Goal: Task Accomplishment & Management: Use online tool/utility

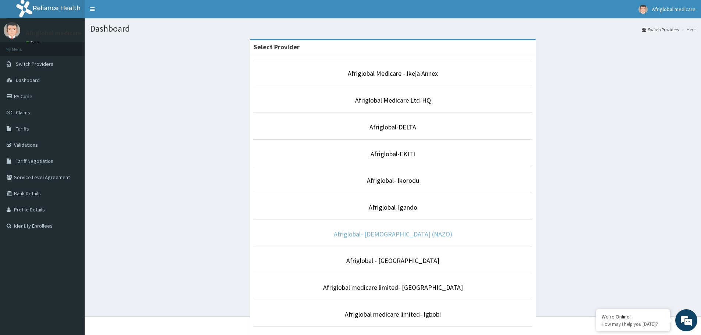
click at [394, 234] on link "Afriglobal- [DEMOGRAPHIC_DATA] (NAZO)" at bounding box center [393, 234] width 119 height 8
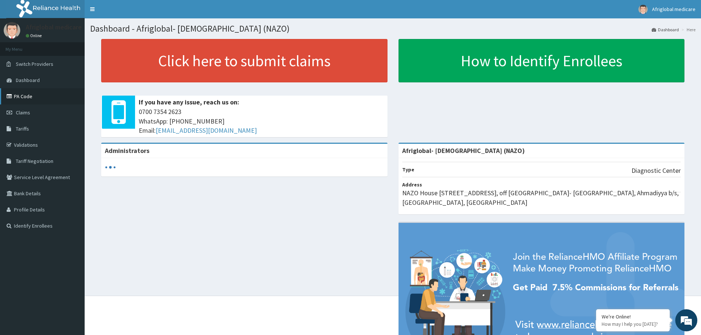
click at [36, 98] on link "PA Code" at bounding box center [42, 96] width 85 height 16
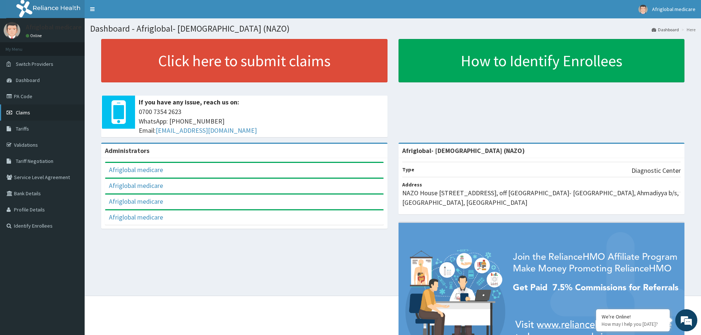
click at [34, 114] on link "Claims" at bounding box center [42, 113] width 85 height 16
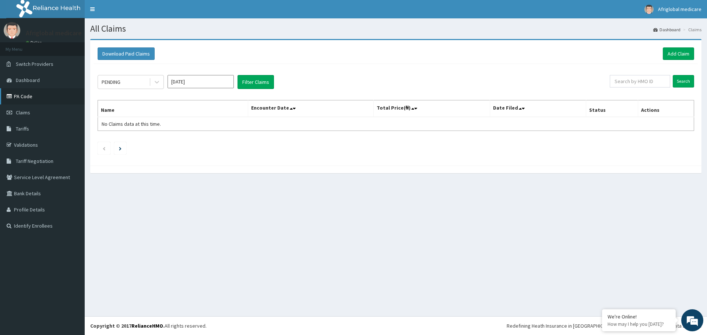
click at [25, 92] on link "PA Code" at bounding box center [42, 96] width 85 height 16
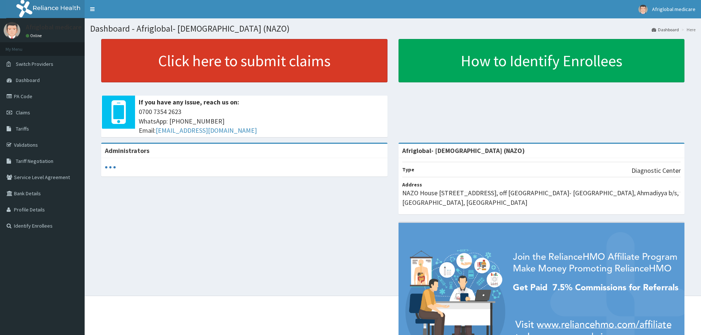
click at [241, 63] on link "Click here to submit claims" at bounding box center [244, 60] width 286 height 43
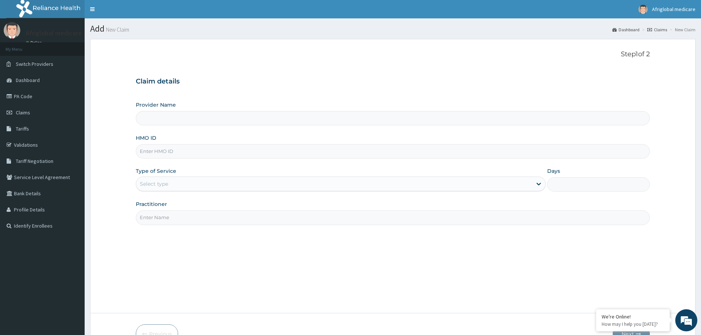
type input "Afriglobal- [DEMOGRAPHIC_DATA] (NAZO)"
click at [27, 100] on link "PA Code" at bounding box center [42, 96] width 85 height 16
